Goal: Find contact information: Find contact information

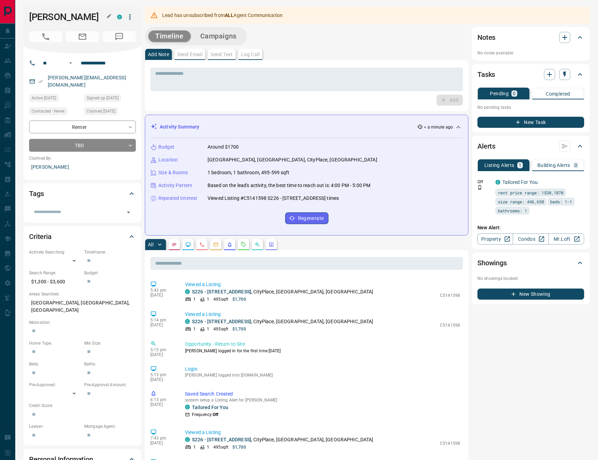
click at [96, 18] on h1 "[PERSON_NAME]" at bounding box center [68, 16] width 78 height 11
drag, startPoint x: 95, startPoint y: 18, endPoint x: 49, endPoint y: 13, distance: 46.3
click at [49, 13] on h1 "[PERSON_NAME]" at bounding box center [68, 16] width 78 height 11
click at [95, 16] on h1 "[PERSON_NAME]" at bounding box center [68, 16] width 78 height 11
drag, startPoint x: 93, startPoint y: 17, endPoint x: 29, endPoint y: 17, distance: 64.4
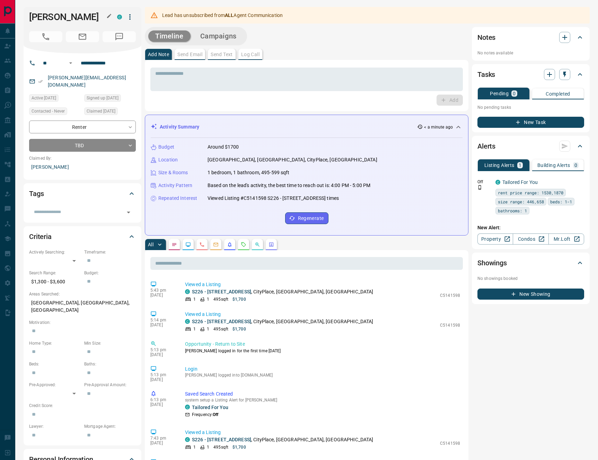
click at [29, 17] on h1 "[PERSON_NAME]" at bounding box center [68, 16] width 78 height 11
copy h1 "[PERSON_NAME]"
drag, startPoint x: 92, startPoint y: 78, endPoint x: 46, endPoint y: 78, distance: 45.7
click at [46, 78] on div "[PERSON_NAME][EMAIL_ADDRESS][DOMAIN_NAME]" at bounding box center [82, 81] width 107 height 19
copy link "[PERSON_NAME][EMAIL_ADDRESS][DOMAIN_NAME]"
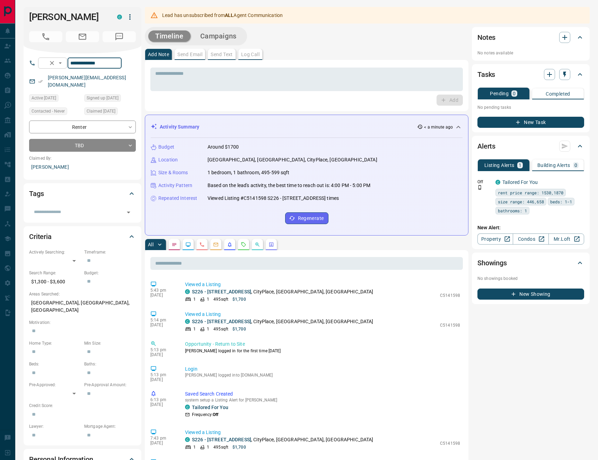
drag, startPoint x: 123, startPoint y: 62, endPoint x: 74, endPoint y: 62, distance: 48.5
click at [74, 62] on div "**********" at bounding box center [79, 62] width 83 height 11
drag, startPoint x: 122, startPoint y: 60, endPoint x: 83, endPoint y: 60, distance: 38.8
click at [83, 60] on input "**********" at bounding box center [105, 62] width 54 height 11
drag, startPoint x: 120, startPoint y: 62, endPoint x: 80, endPoint y: 63, distance: 40.5
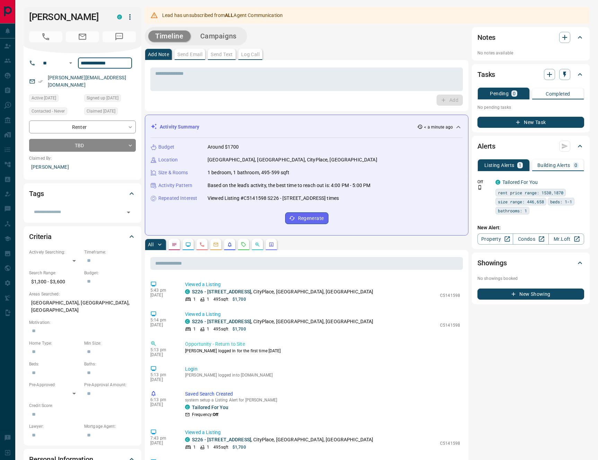
click at [80, 63] on input "**********" at bounding box center [105, 62] width 54 height 11
